Goal: Information Seeking & Learning: Learn about a topic

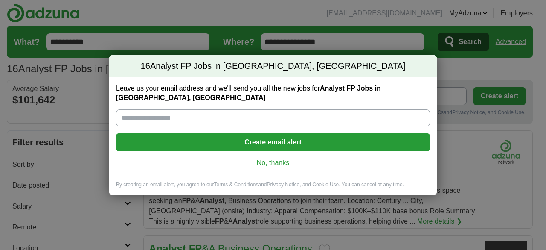
click at [220, 121] on input "Leave us your email address and we'll send you all the new jobs for Analyst FP …" at bounding box center [273, 117] width 314 height 17
click at [269, 164] on link "No, thanks" at bounding box center [273, 162] width 300 height 9
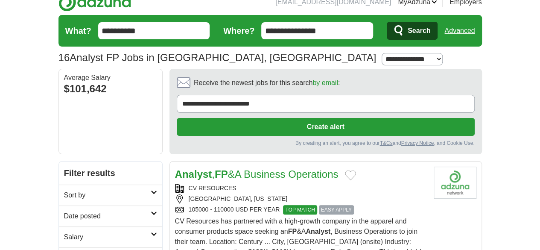
scroll to position [12, 0]
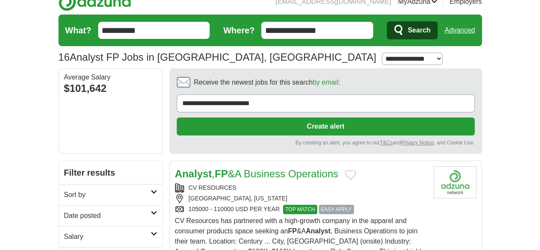
click at [319, 204] on span "EASY APPLY" at bounding box center [336, 208] width 35 height 9
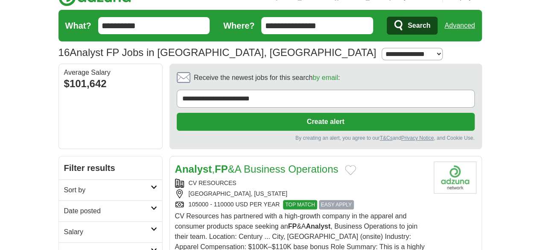
scroll to position [17, 0]
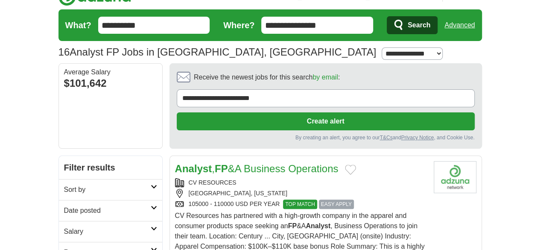
click at [283, 199] on span "TOP MATCH" at bounding box center [300, 203] width 34 height 9
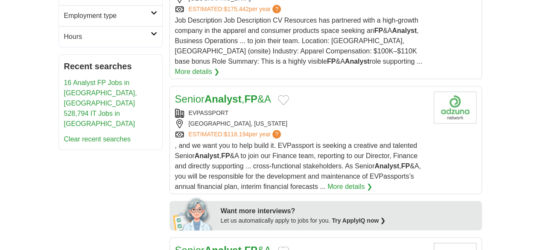
scroll to position [288, 0]
